Goal: Task Accomplishment & Management: Use online tool/utility

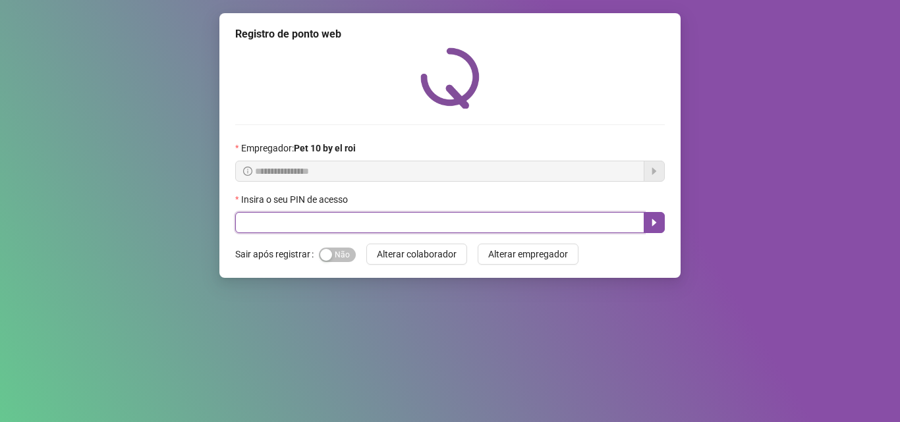
click at [435, 214] on input "text" at bounding box center [439, 222] width 409 height 21
type input "*****"
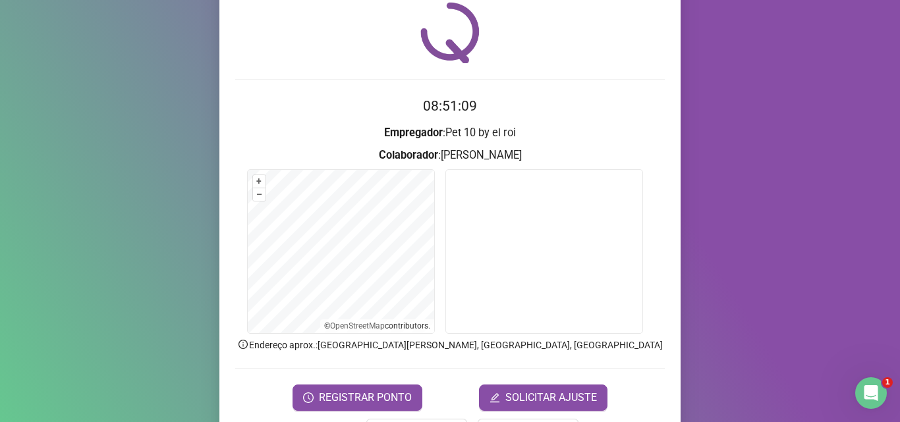
scroll to position [92, 0]
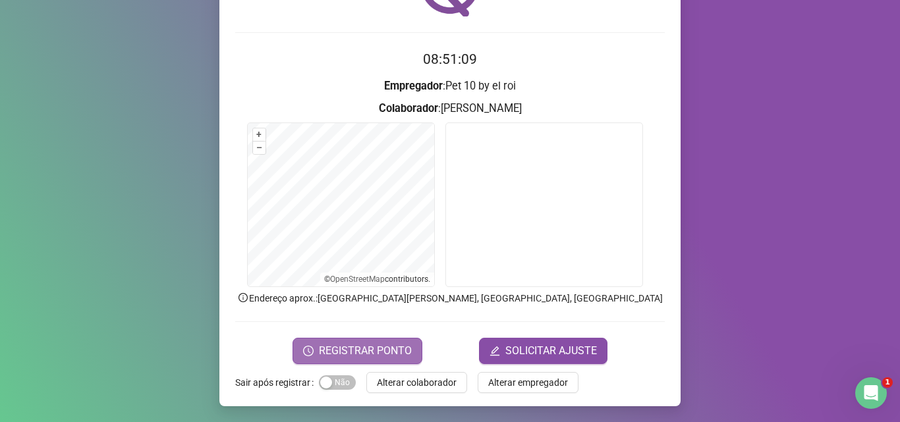
click at [382, 348] on span "REGISTRAR PONTO" at bounding box center [365, 351] width 93 height 16
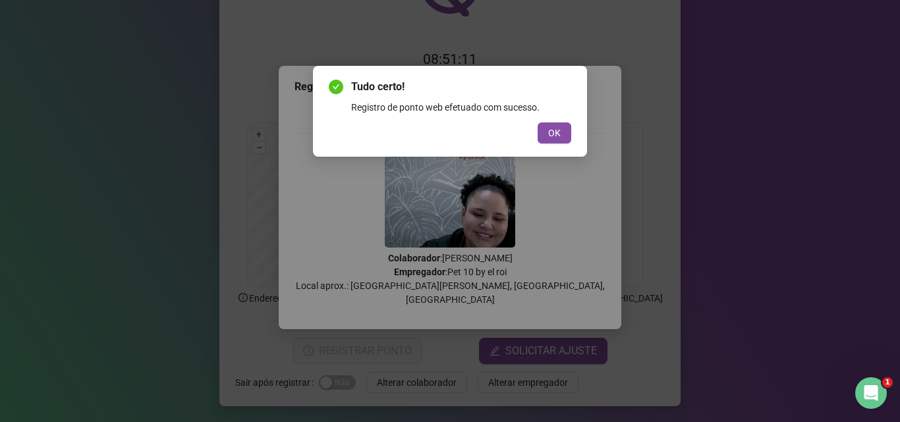
click at [572, 141] on div "Tudo certo! Registro de ponto web efetuado com sucesso. OK" at bounding box center [450, 111] width 274 height 91
click at [559, 135] on span "OK" at bounding box center [554, 133] width 13 height 14
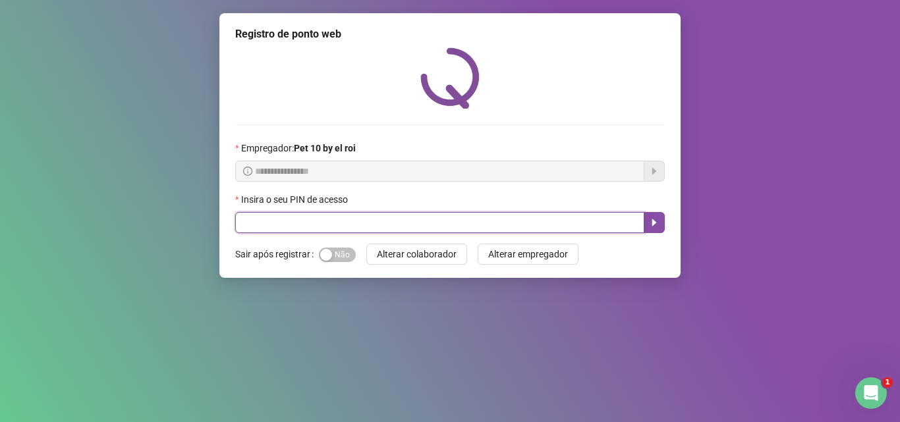
click at [365, 223] on input "text" at bounding box center [439, 222] width 409 height 21
type input "*****"
click at [655, 217] on icon "caret-right" at bounding box center [654, 222] width 11 height 11
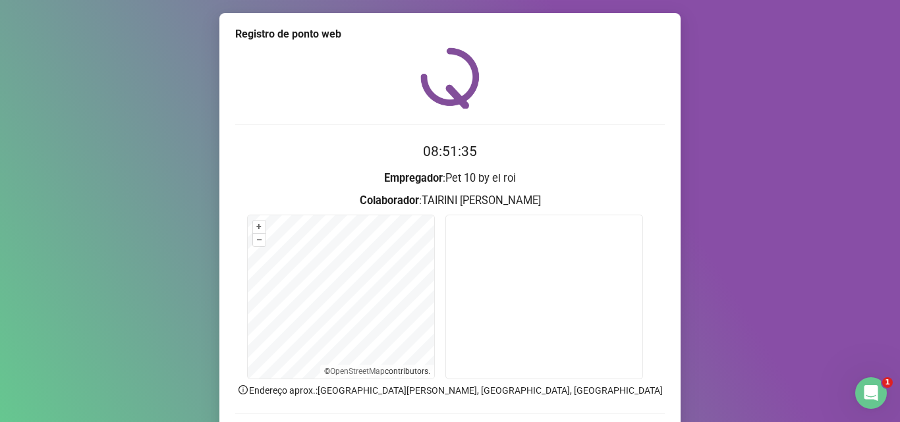
scroll to position [66, 0]
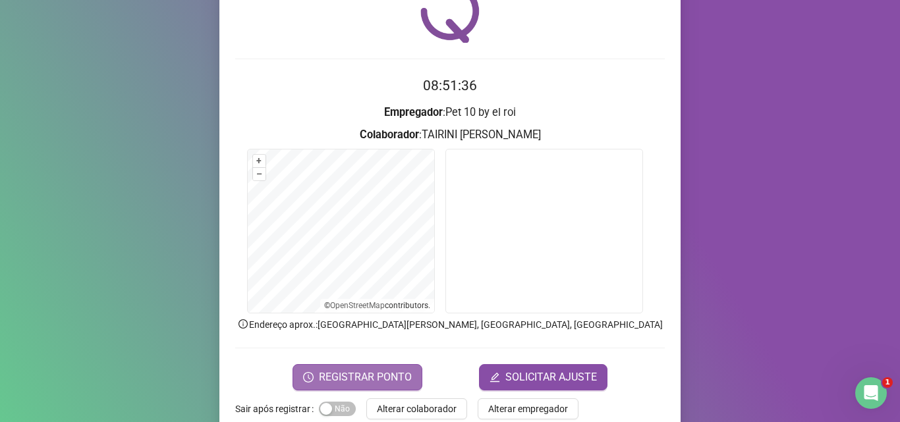
click at [362, 369] on span "REGISTRAR PONTO" at bounding box center [365, 377] width 93 height 16
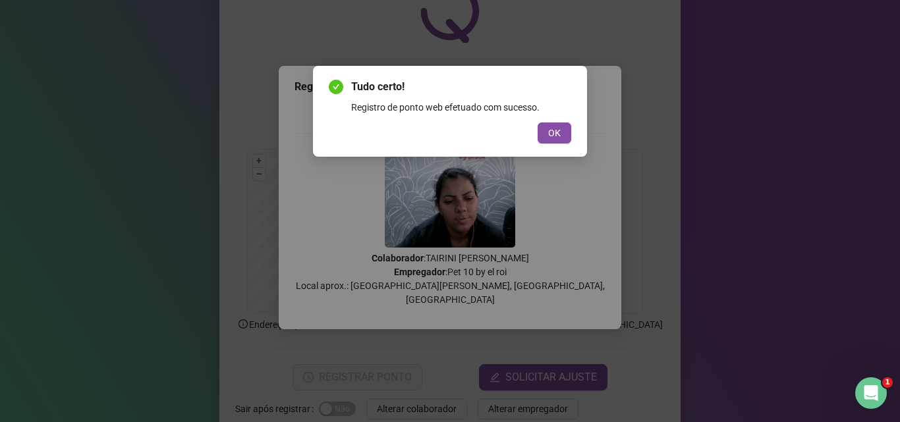
drag, startPoint x: 550, startPoint y: 133, endPoint x: 556, endPoint y: 125, distance: 10.3
click at [549, 128] on span "OK" at bounding box center [554, 133] width 13 height 14
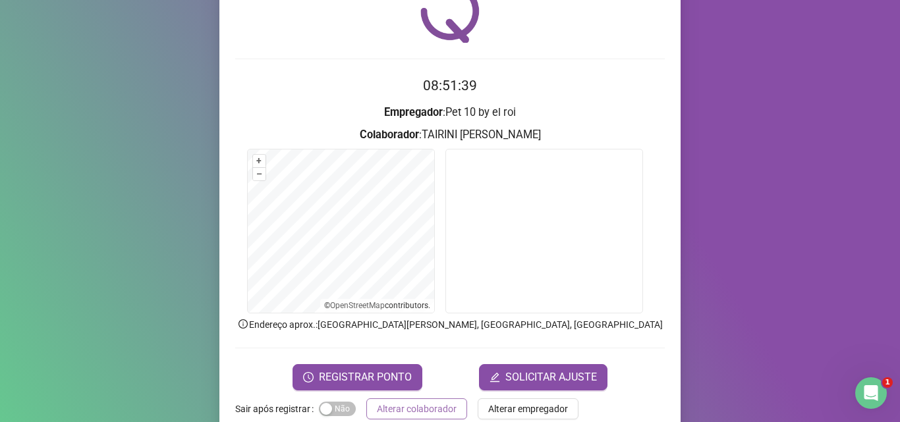
click at [420, 410] on span "Alterar colaborador" at bounding box center [417, 409] width 80 height 14
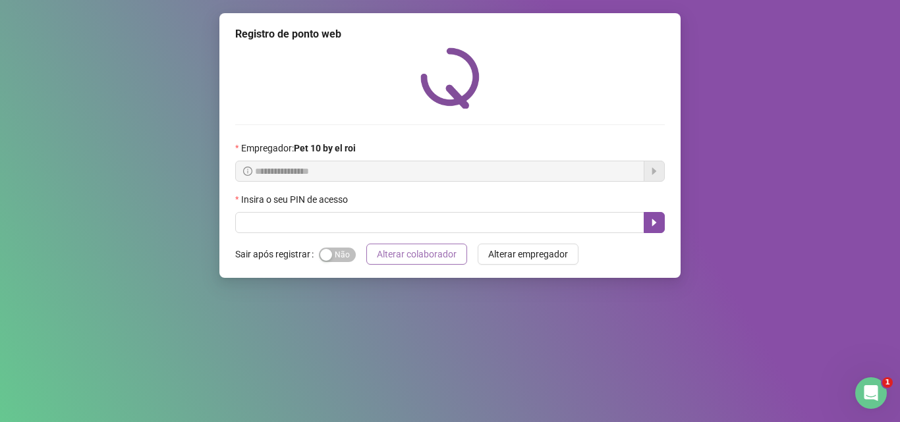
scroll to position [0, 0]
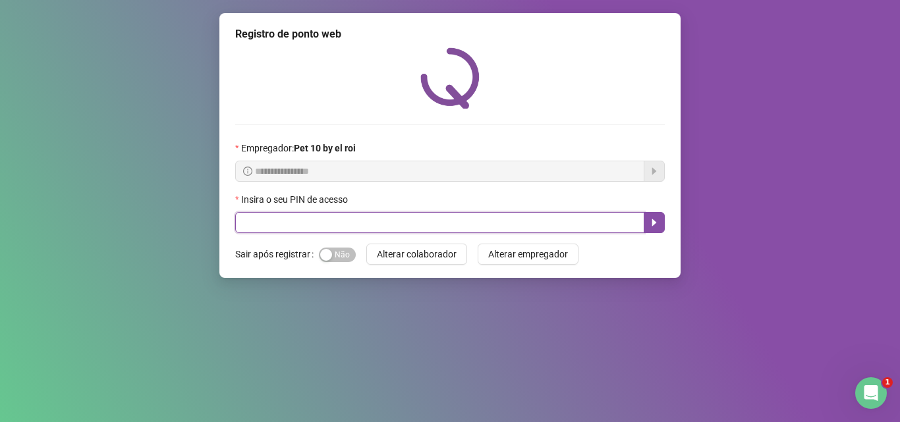
click at [373, 232] on input "text" at bounding box center [439, 222] width 409 height 21
type input "*****"
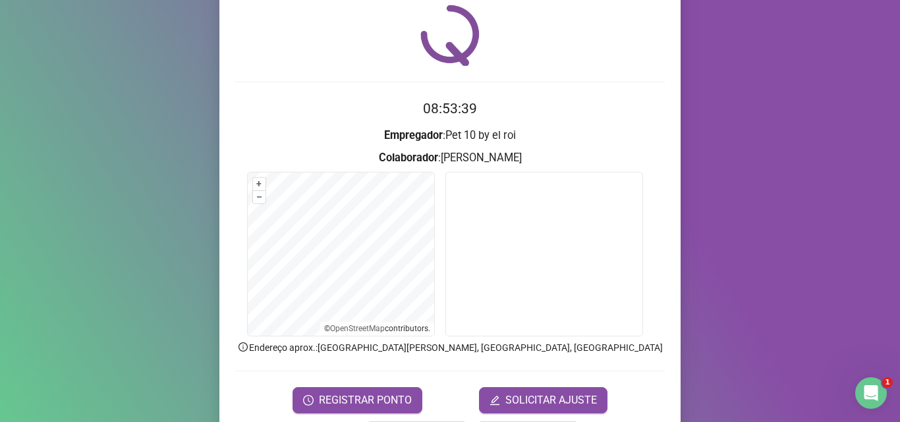
scroll to position [66, 0]
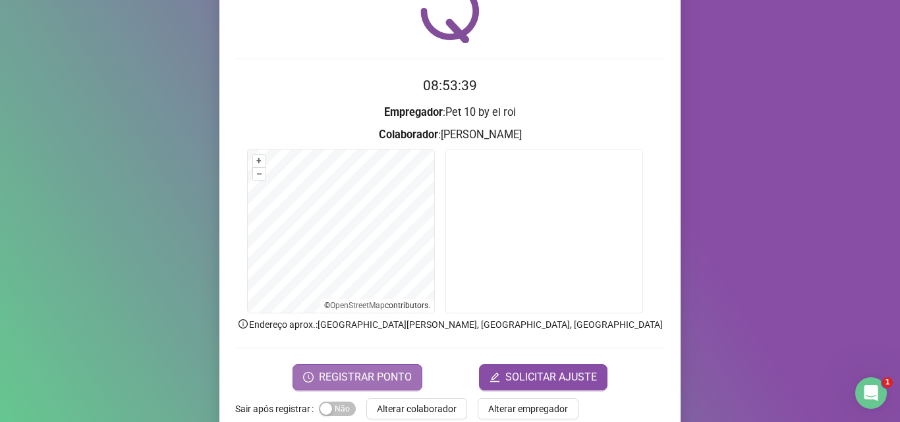
click at [337, 371] on span "REGISTRAR PONTO" at bounding box center [365, 377] width 93 height 16
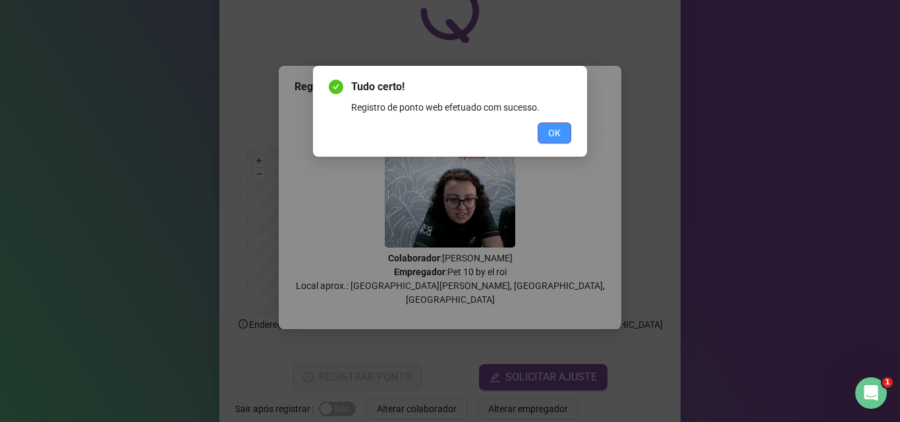
click at [564, 138] on button "OK" at bounding box center [554, 132] width 34 height 21
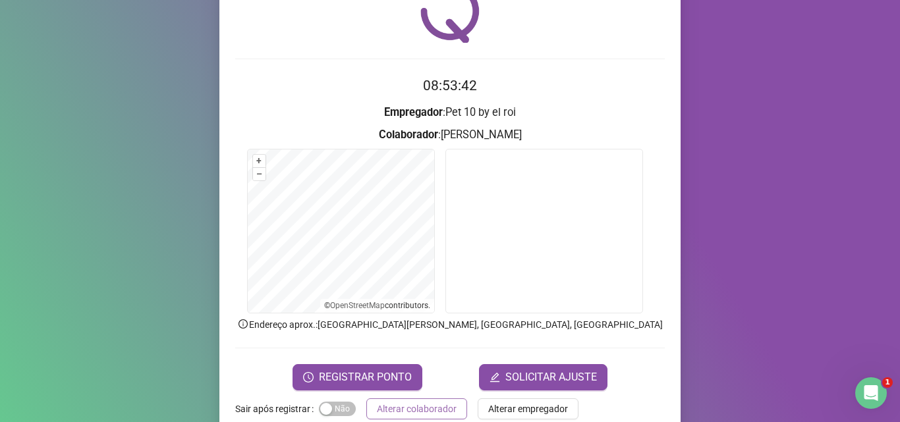
click at [419, 408] on span "Alterar colaborador" at bounding box center [417, 409] width 80 height 14
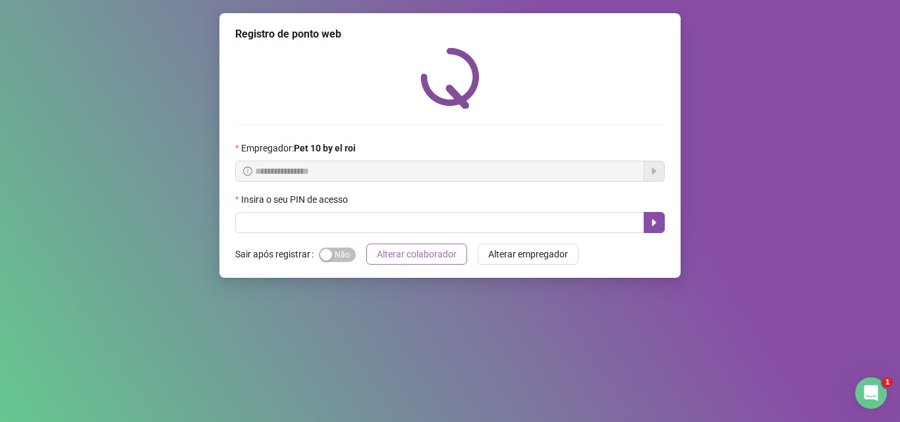
scroll to position [0, 0]
